Goal: Navigation & Orientation: Find specific page/section

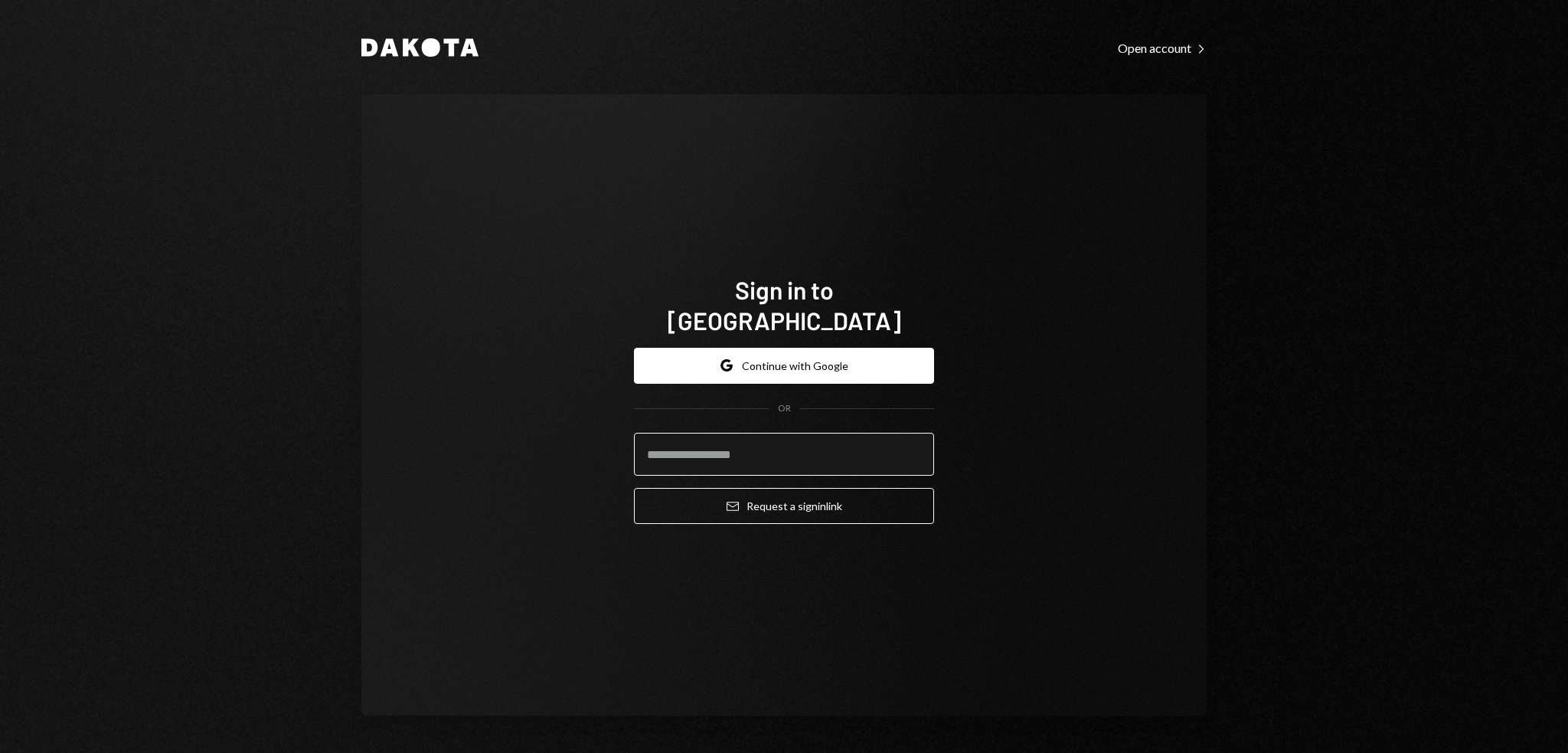
click at [744, 445] on input "email" at bounding box center [784, 454] width 301 height 43
click at [634, 488] on button "Email Request a sign in link" at bounding box center [784, 506] width 301 height 36
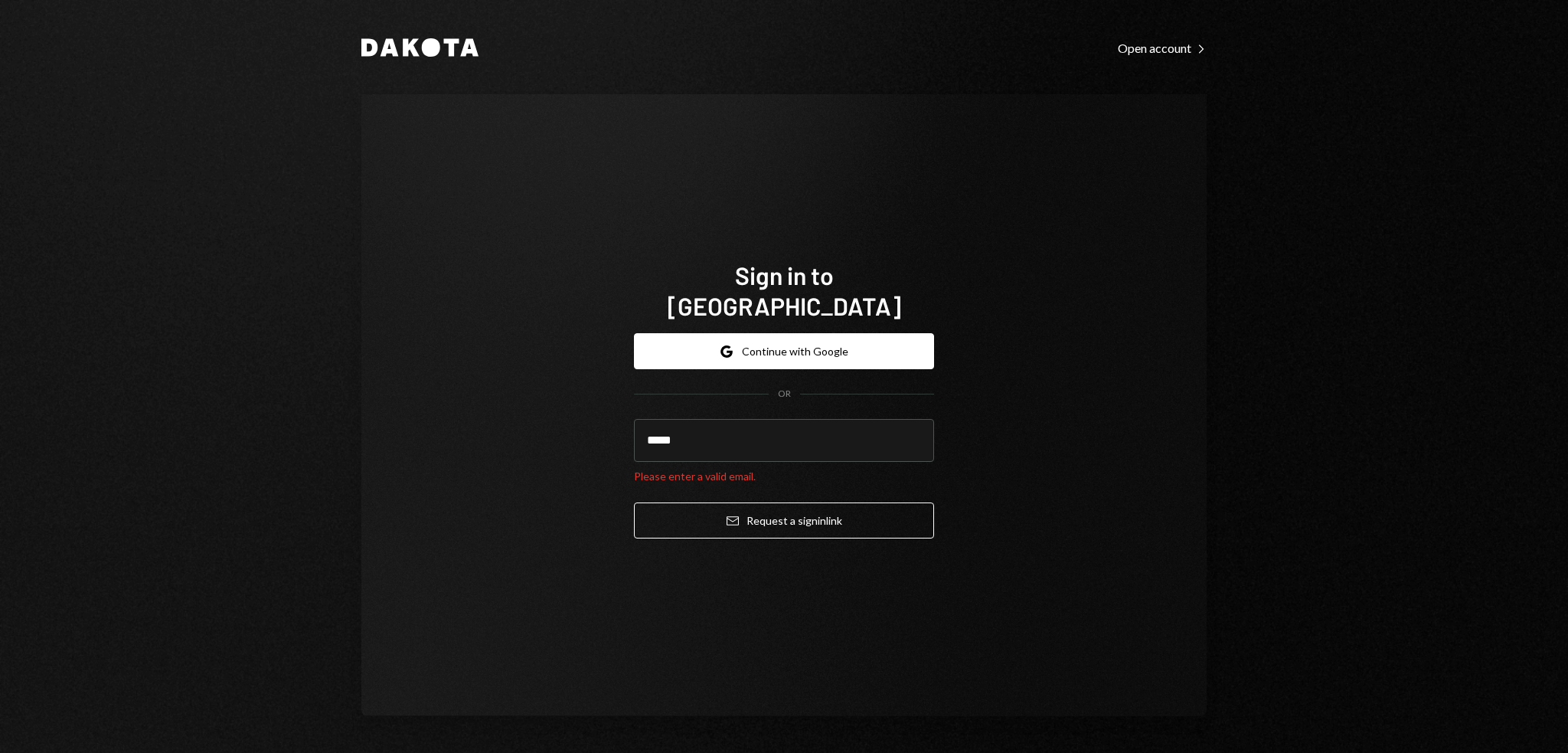
type input "**********"
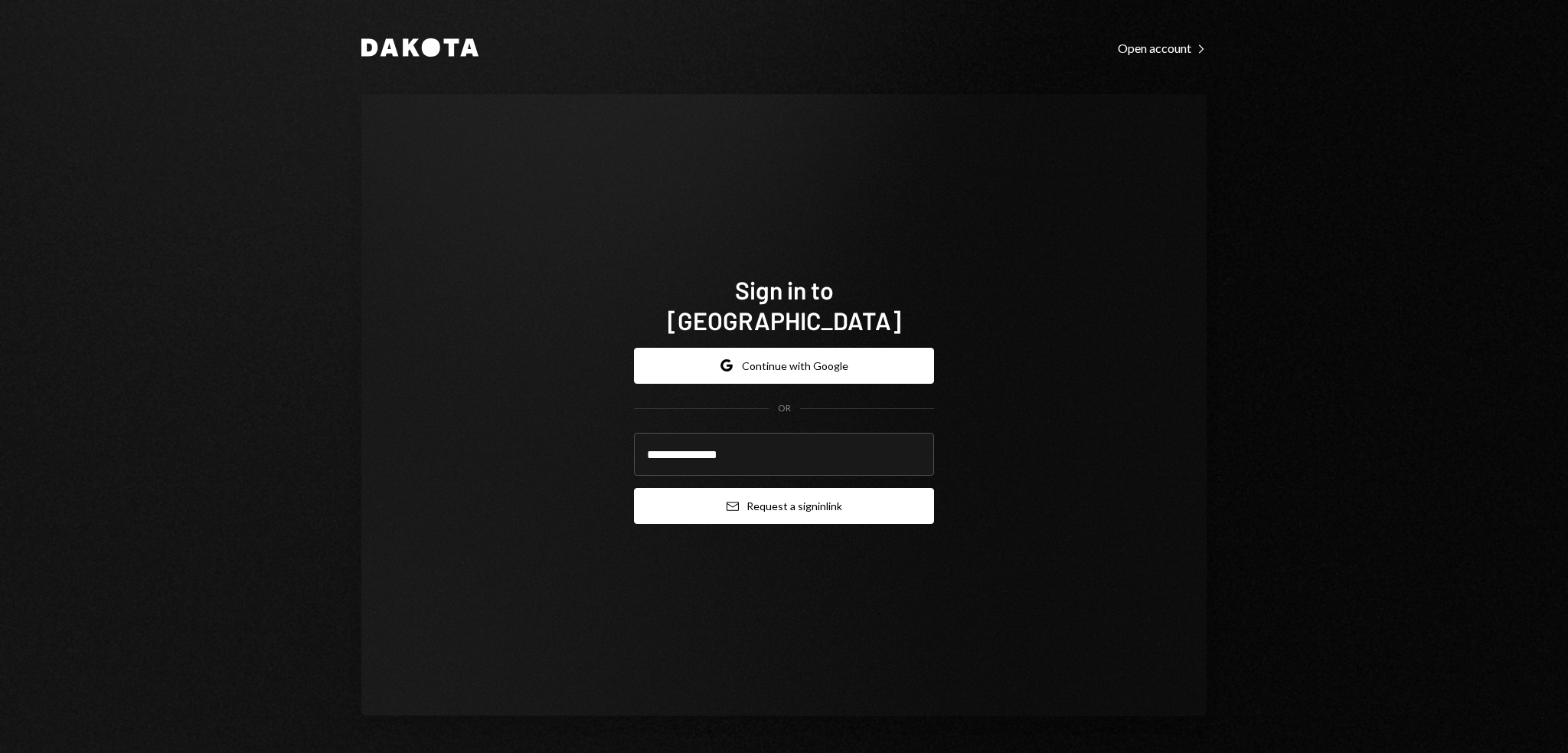
click at [717, 498] on button "Email Request a sign in link" at bounding box center [784, 506] width 301 height 36
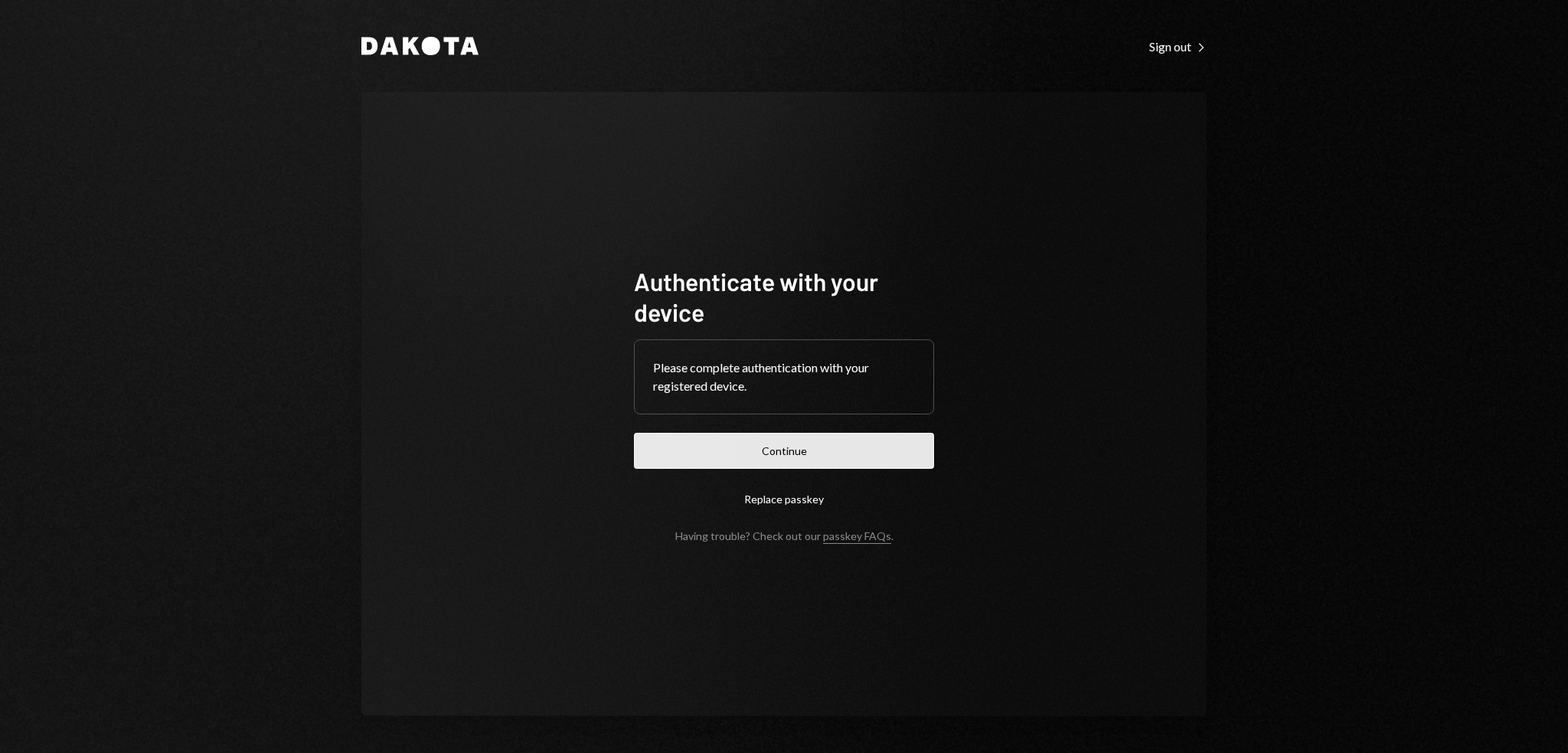
click at [810, 451] on button "Continue" at bounding box center [784, 451] width 301 height 36
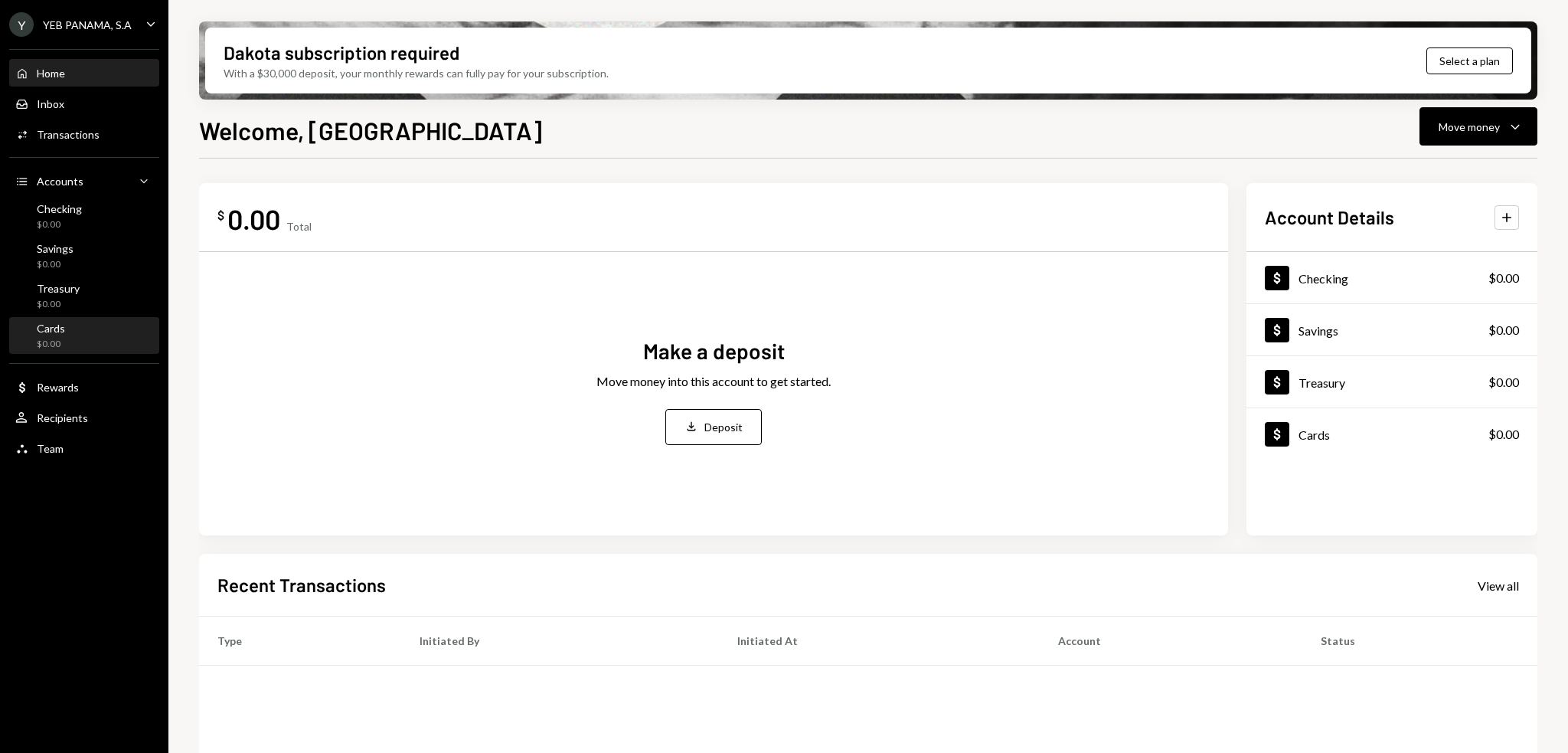
click at [39, 324] on div "Cards" at bounding box center [51, 328] width 28 height 13
